Goal: Find specific page/section: Find specific page/section

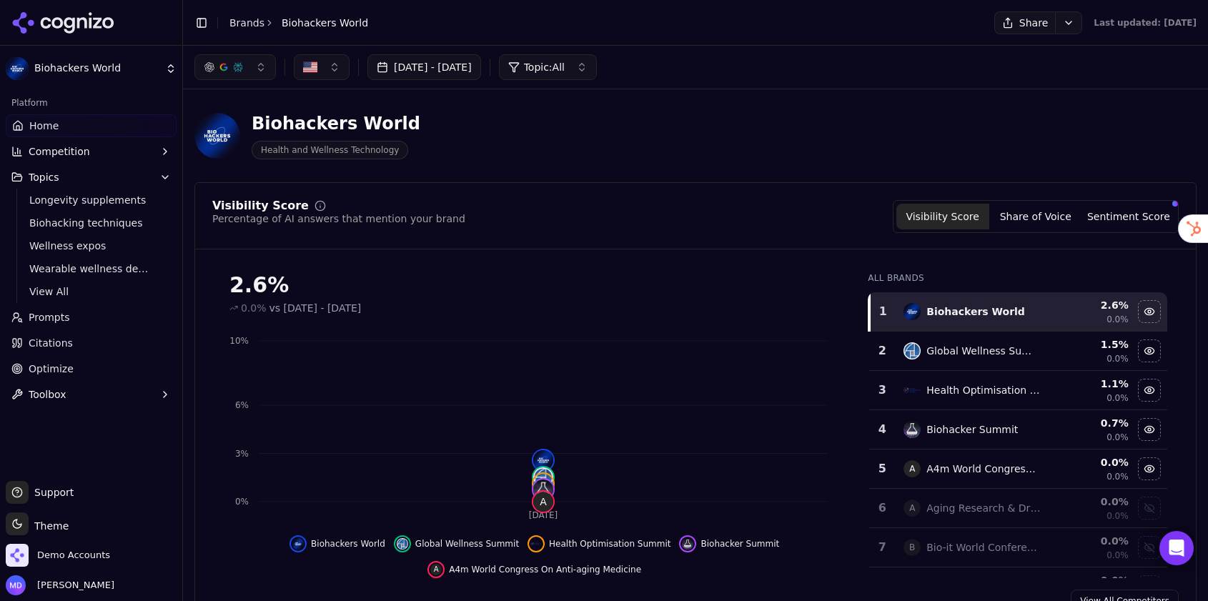
click at [246, 20] on link "Brands" at bounding box center [247, 22] width 35 height 11
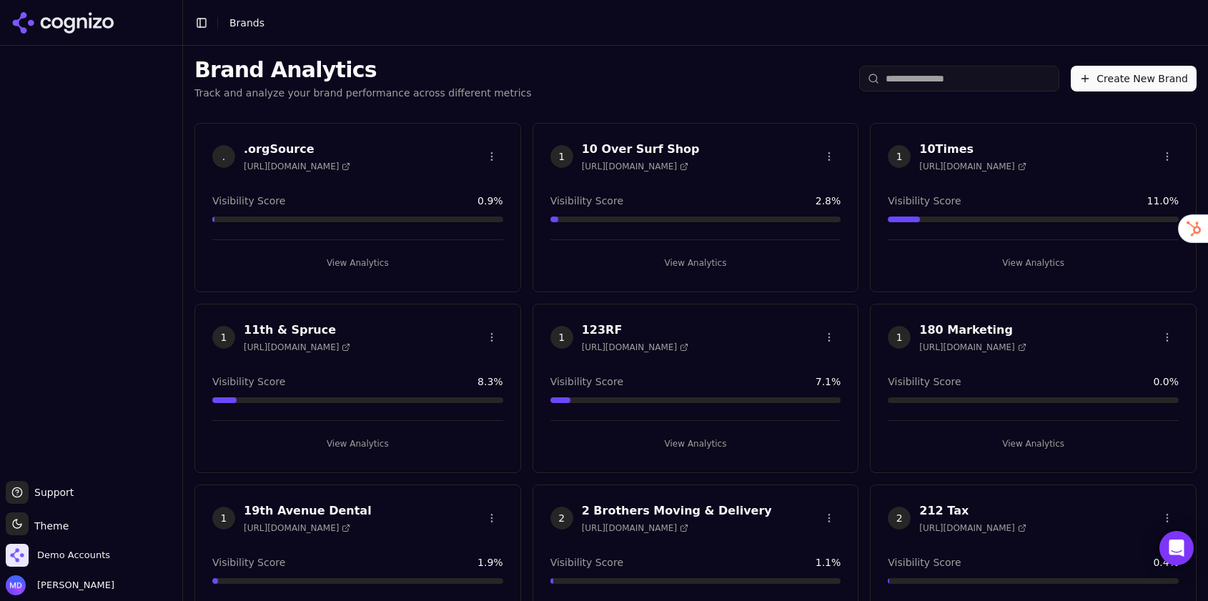
click at [942, 74] on html "Support Support Toggle theme Theme Demo Accounts [PERSON_NAME] Toggle Sidebar B…" at bounding box center [604, 300] width 1208 height 601
click at [944, 77] on input "search" at bounding box center [959, 79] width 200 height 26
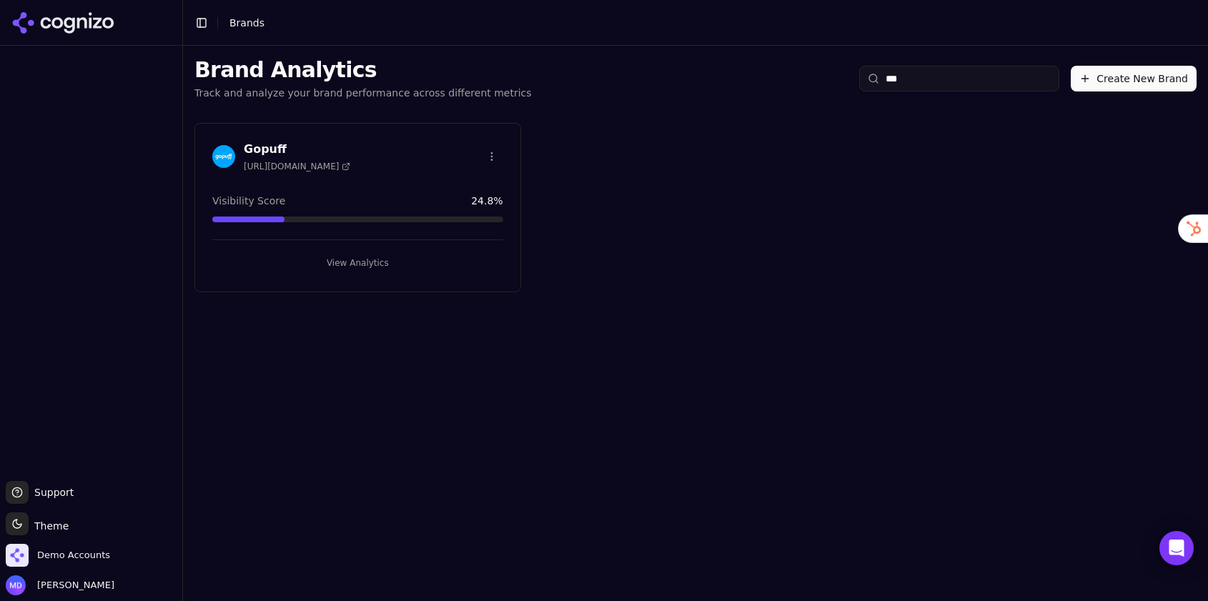
type input "***"
click at [373, 277] on div "Gopuff [URL][DOMAIN_NAME] Visibility Score 24.8 % View Analytics" at bounding box center [357, 207] width 327 height 169
click at [365, 260] on button "View Analytics" at bounding box center [357, 263] width 291 height 23
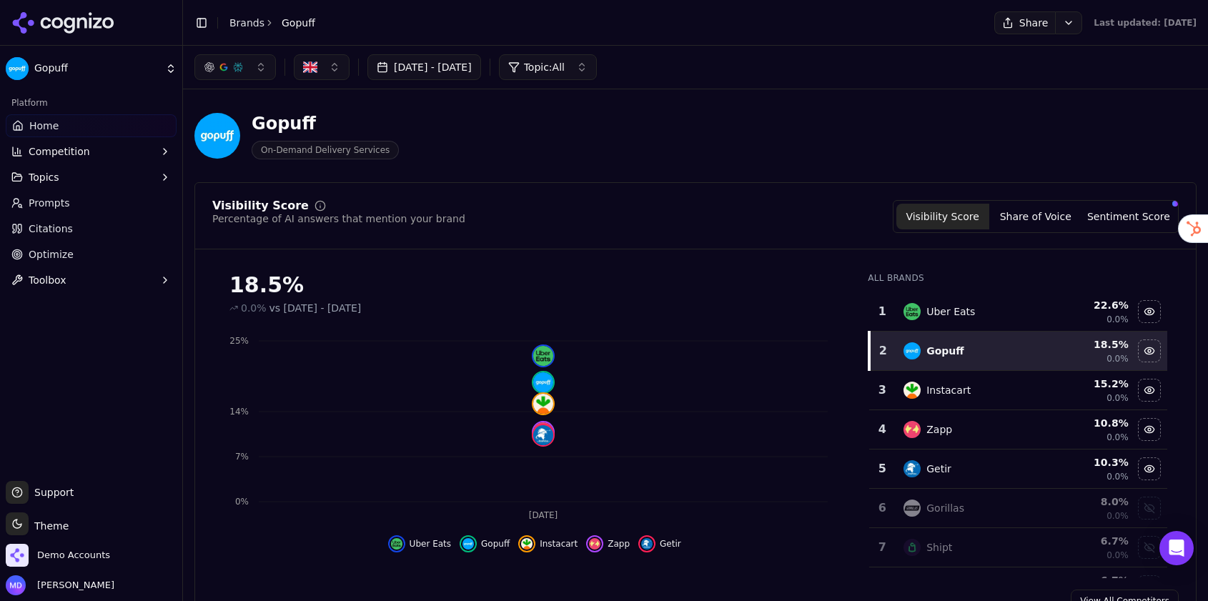
click at [54, 175] on span "Topics" at bounding box center [44, 177] width 31 height 14
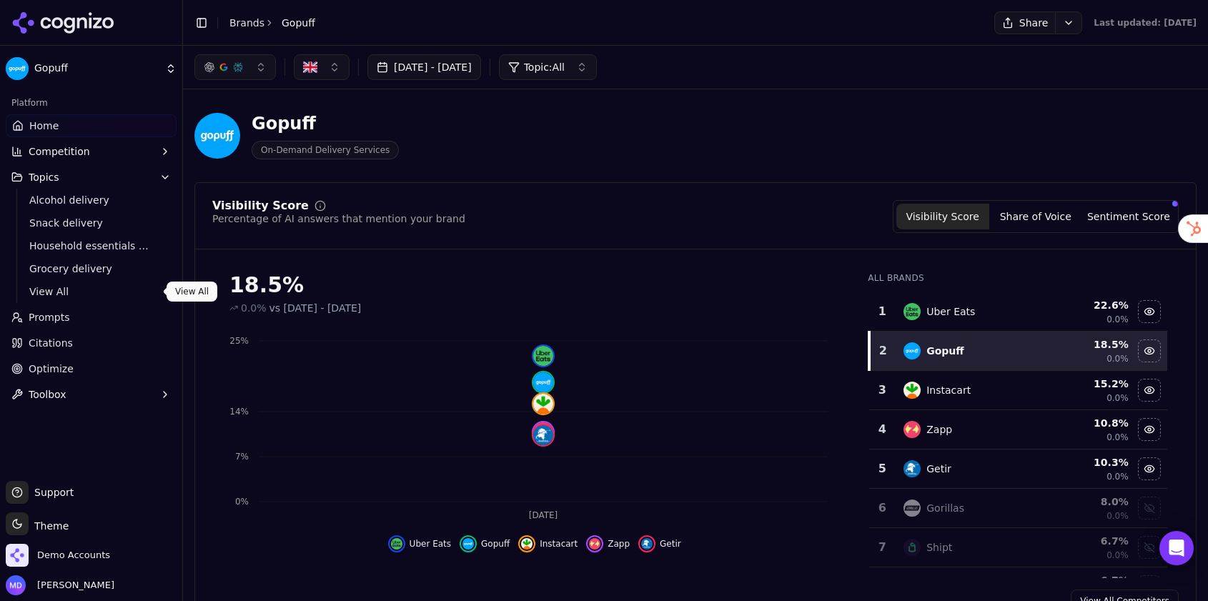
click at [64, 288] on span "View All" at bounding box center [91, 292] width 124 height 14
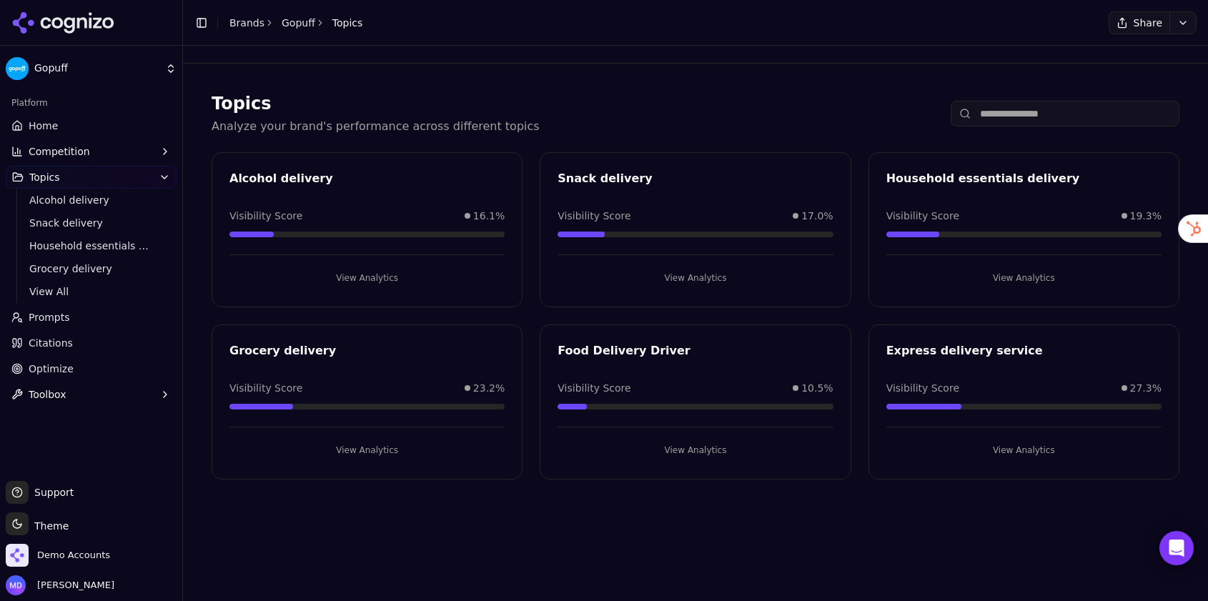
click at [103, 134] on link "Home" at bounding box center [91, 125] width 171 height 23
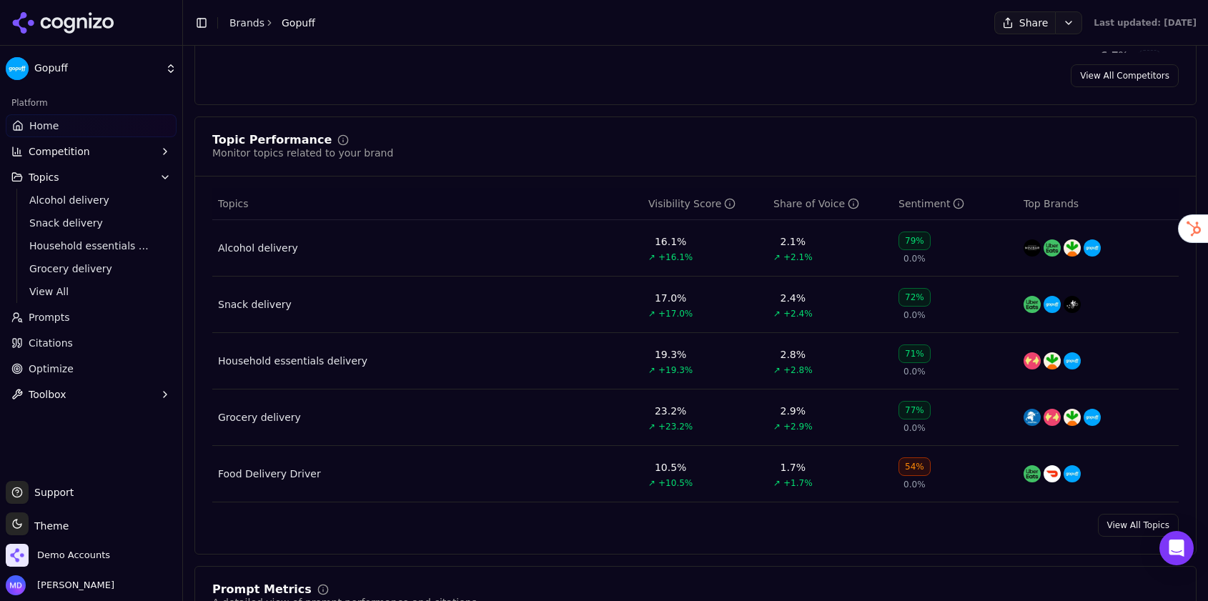
scroll to position [528, 0]
